Goal: Task Accomplishment & Management: Manage account settings

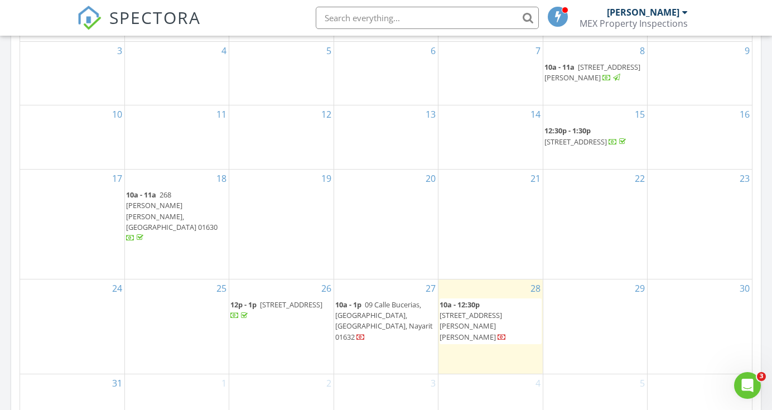
scroll to position [673, 0]
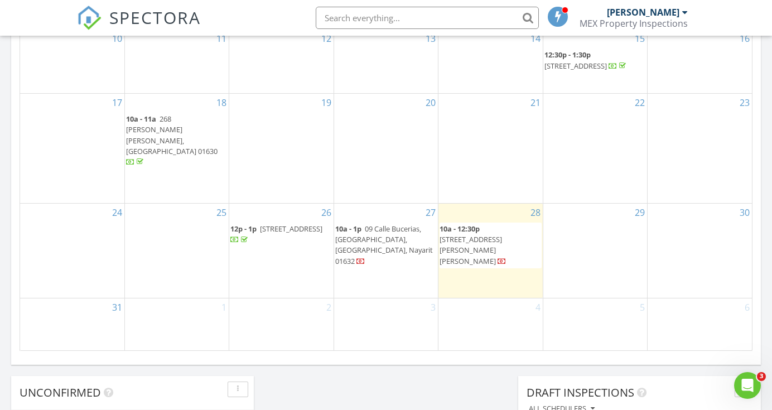
click at [397, 246] on span "09 Calle Bucerias, Casa del Sol, Bucerias, Nayarit 01632" at bounding box center [384, 245] width 98 height 42
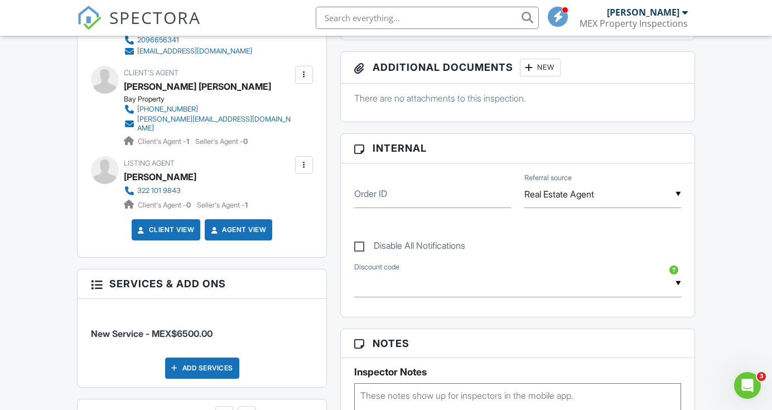
scroll to position [718, 0]
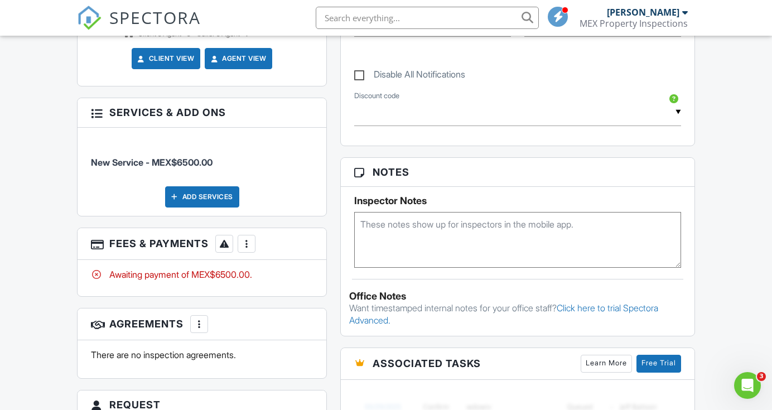
click at [249, 249] on div at bounding box center [246, 243] width 11 height 11
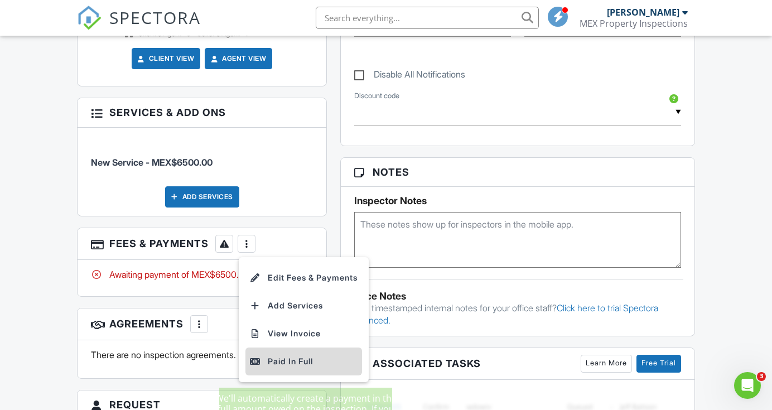
click at [287, 361] on li "Paid In Full" at bounding box center [304, 362] width 117 height 28
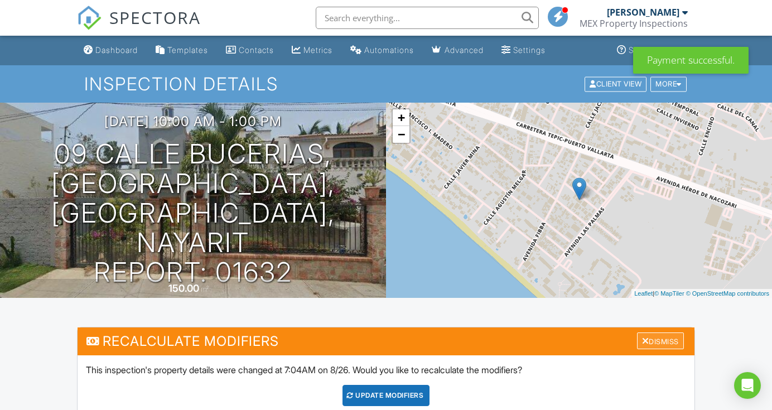
click at [667, 342] on div "Dismiss" at bounding box center [660, 341] width 47 height 17
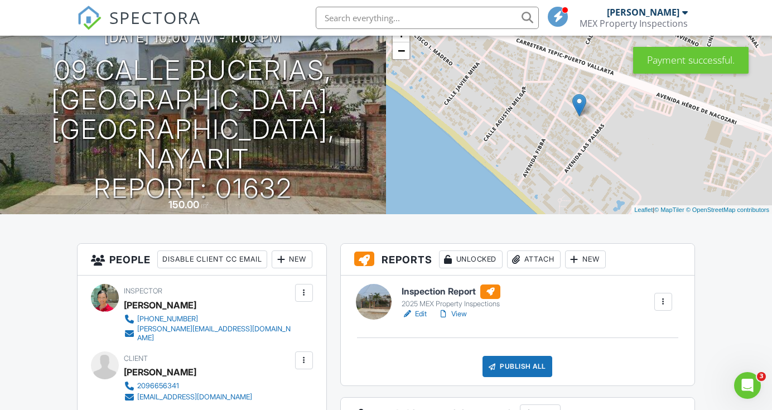
scroll to position [172, 0]
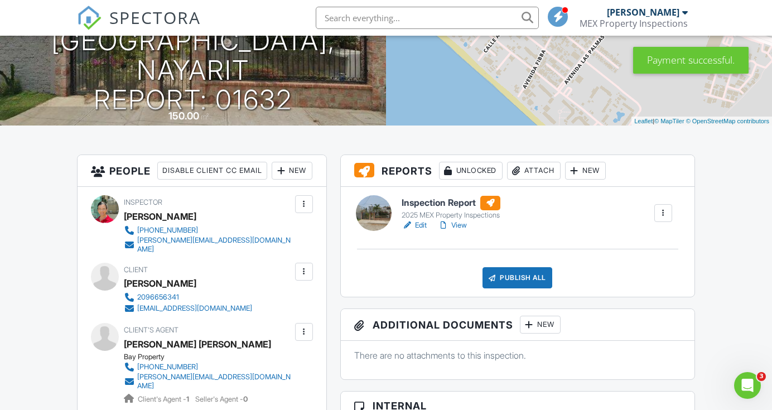
click at [421, 224] on link "Edit" at bounding box center [414, 225] width 25 height 11
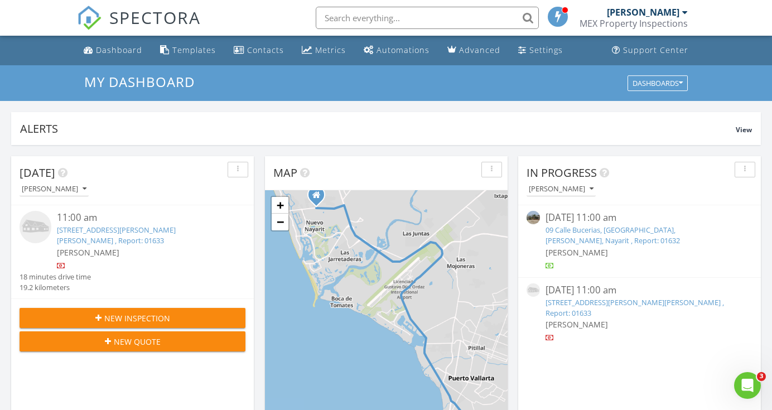
click at [368, 22] on input "text" at bounding box center [427, 18] width 223 height 22
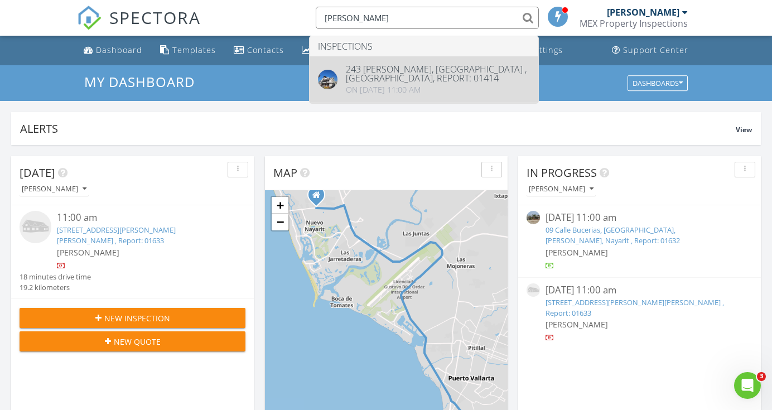
type input "David neff"
